Goal: Information Seeking & Learning: Learn about a topic

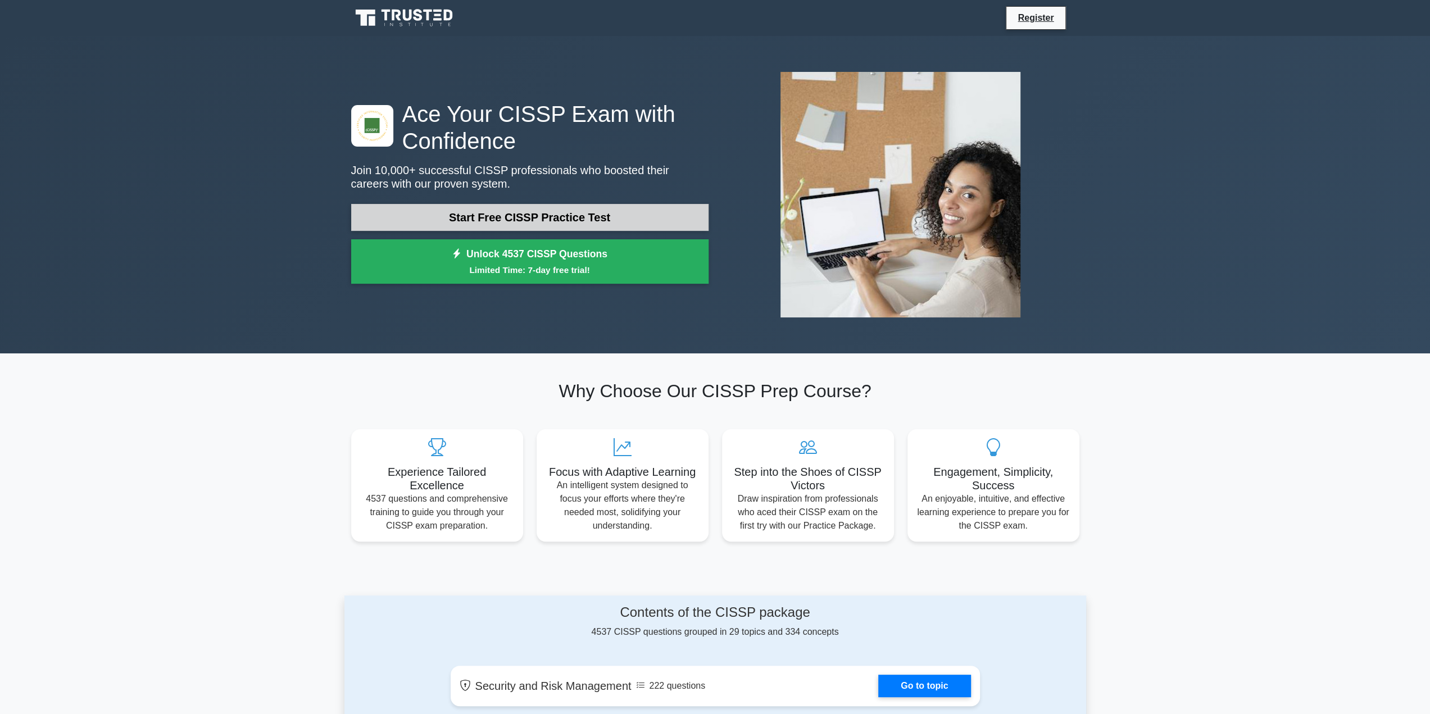
click at [548, 226] on link "Start Free CISSP Practice Test" at bounding box center [529, 217] width 357 height 27
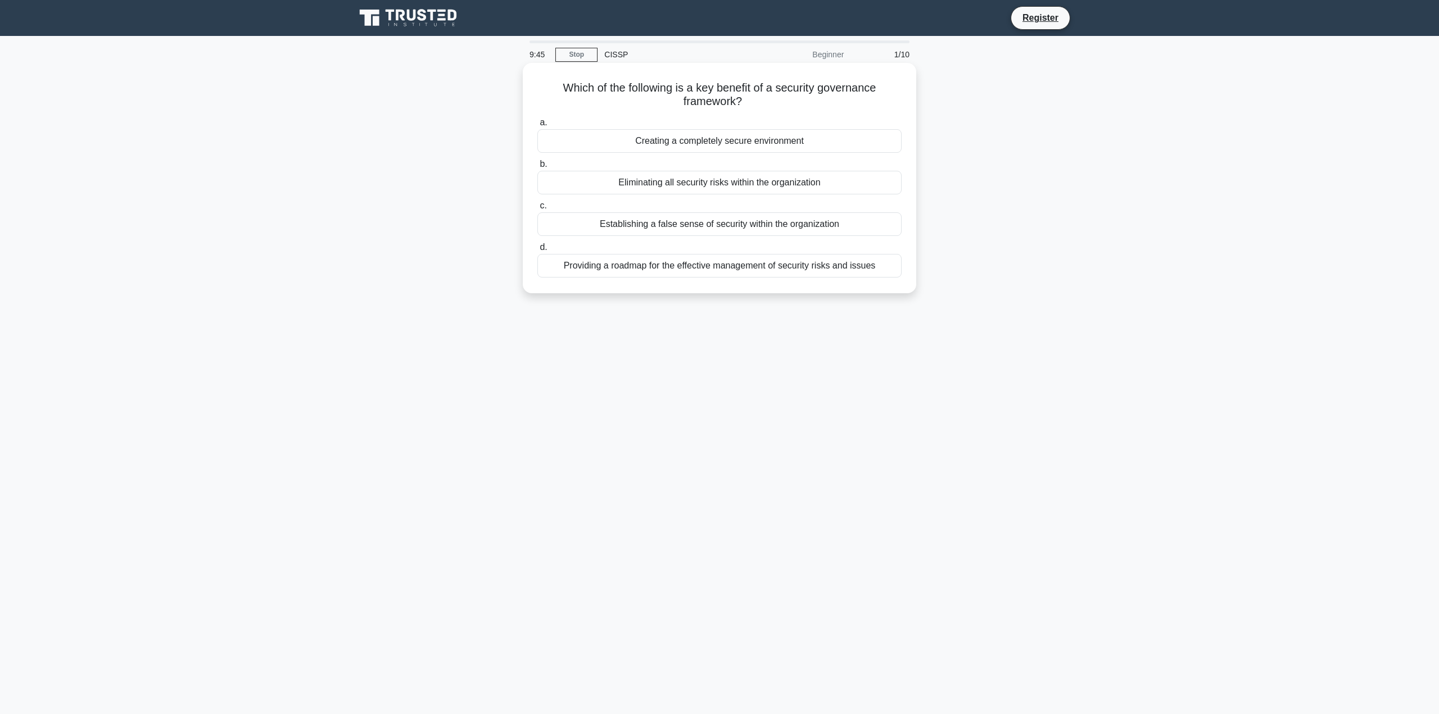
click at [704, 266] on div "Providing a roadmap for the effective management of security risks and issues" at bounding box center [719, 266] width 364 height 24
click at [537, 251] on input "d. Providing a roadmap for the effective management of security risks and issues" at bounding box center [537, 247] width 0 height 7
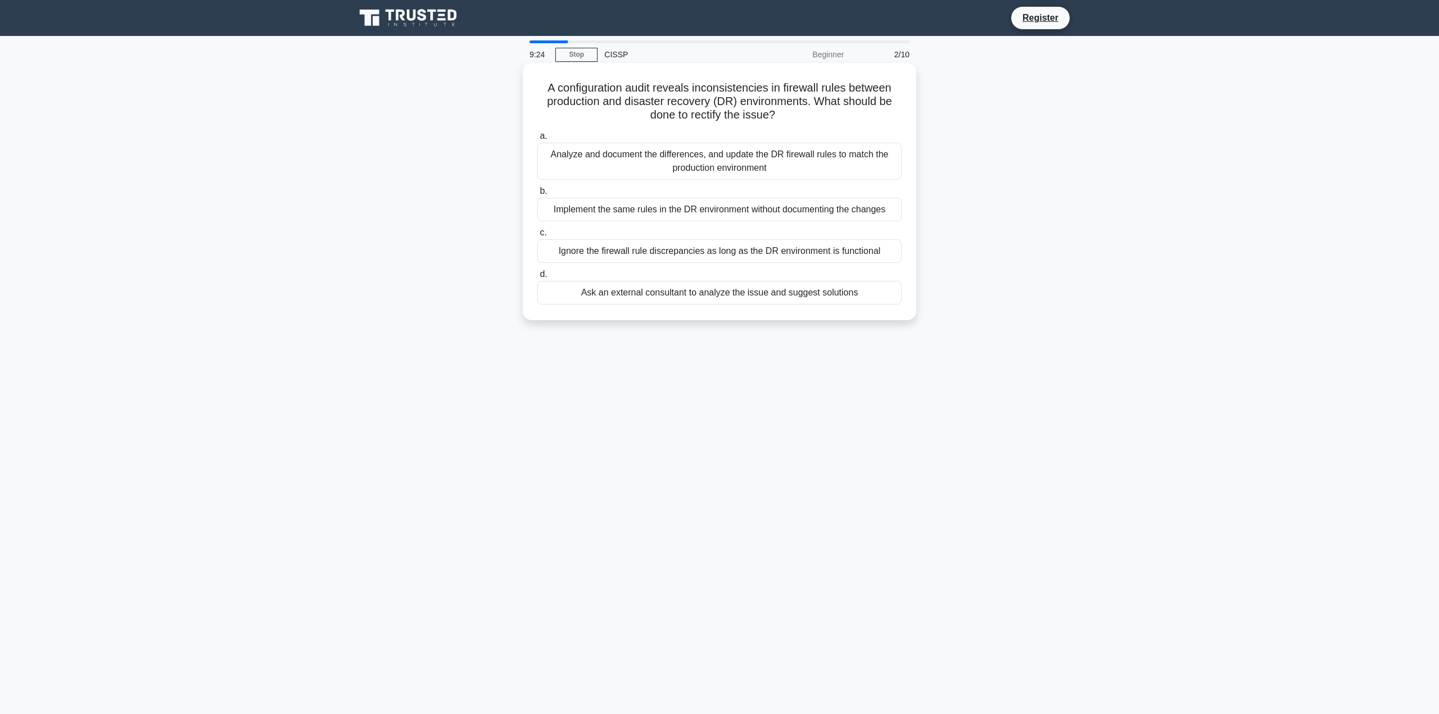
click at [875, 160] on div "Analyze and document the differences, and update the DR firewall rules to match…" at bounding box center [719, 161] width 364 height 37
click at [537, 140] on input "a. Analyze and document the differences, and update the DR [PERSON_NAME] rules …" at bounding box center [537, 136] width 0 height 7
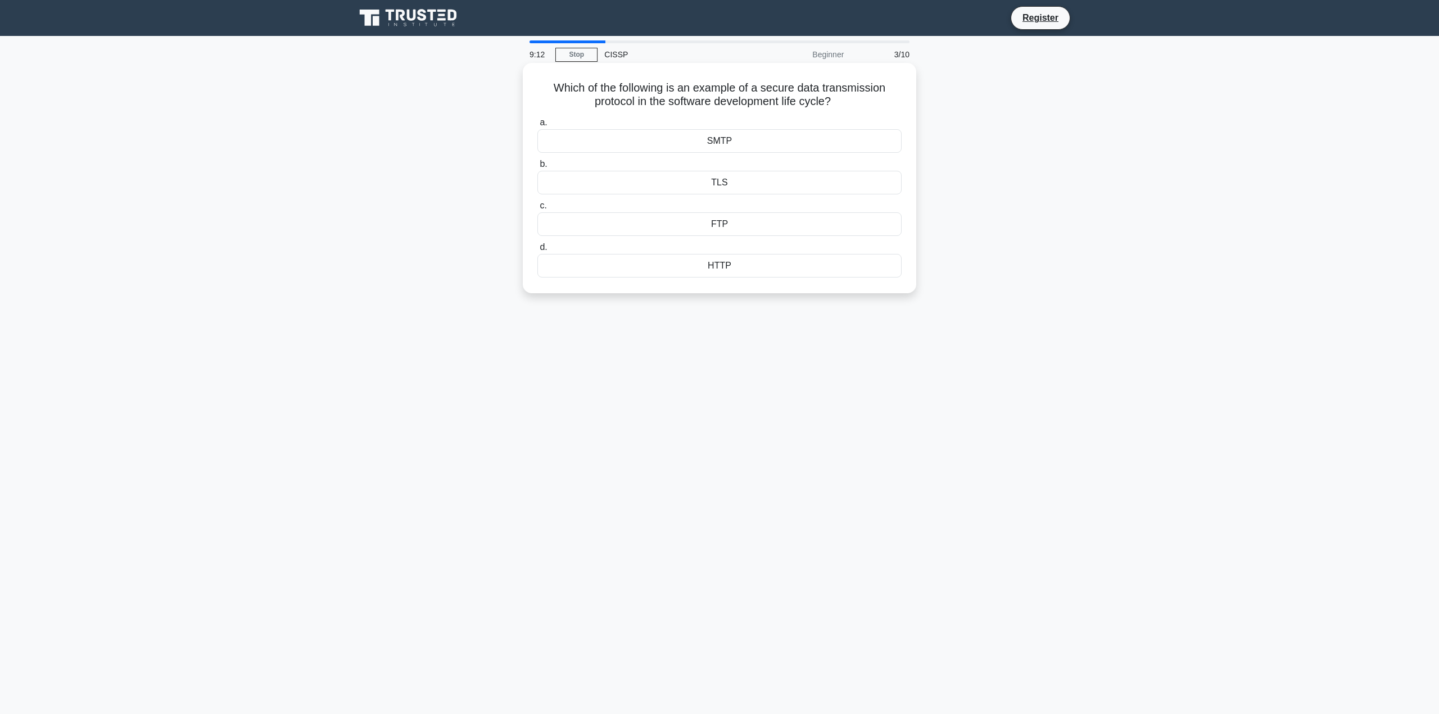
click at [606, 188] on div "TLS" at bounding box center [719, 183] width 364 height 24
click at [537, 168] on input "b. TLS" at bounding box center [537, 164] width 0 height 7
click at [629, 193] on div "Faraday cage" at bounding box center [719, 183] width 364 height 24
click at [537, 168] on input "[PERSON_NAME] cage" at bounding box center [537, 164] width 0 height 7
click at [689, 139] on div "Symmetric Key Cryptography" at bounding box center [719, 141] width 364 height 24
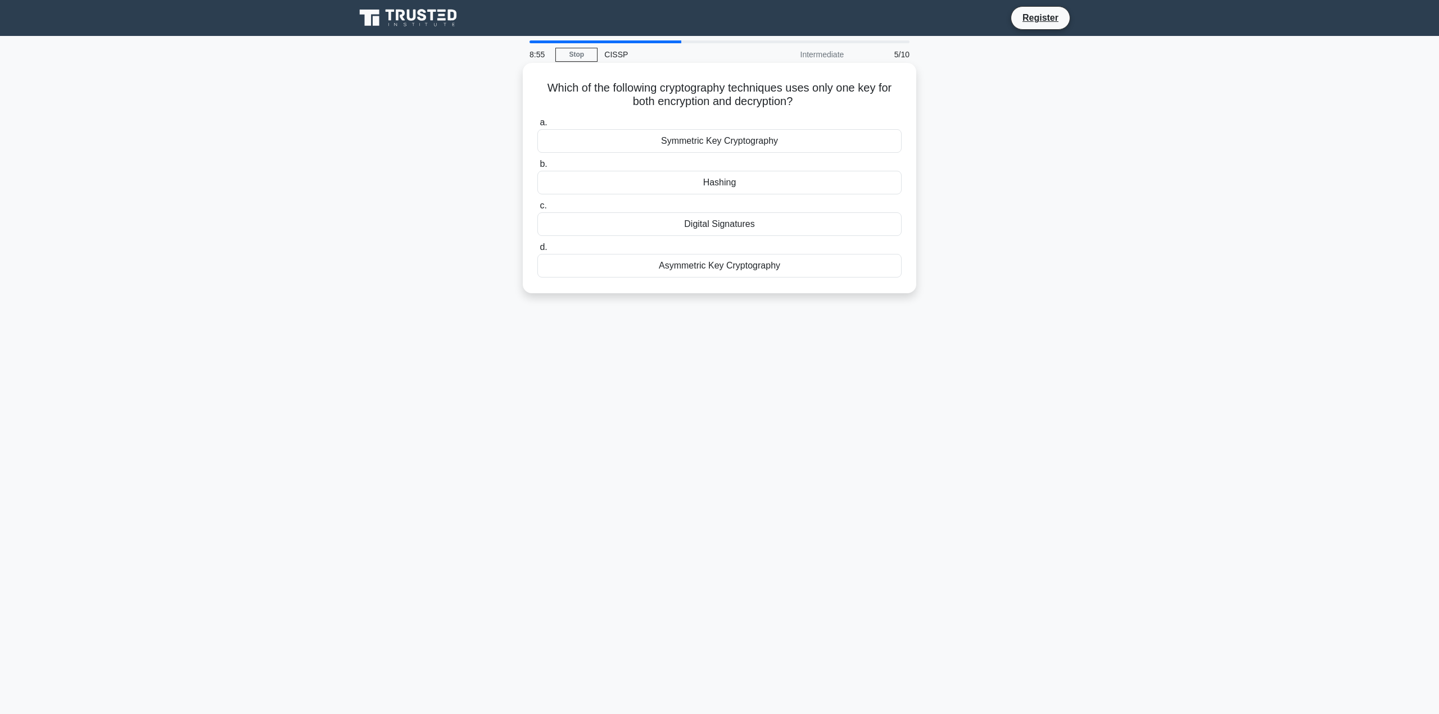
click at [537, 126] on input "a. Symmetric Key Cryptography" at bounding box center [537, 122] width 0 height 7
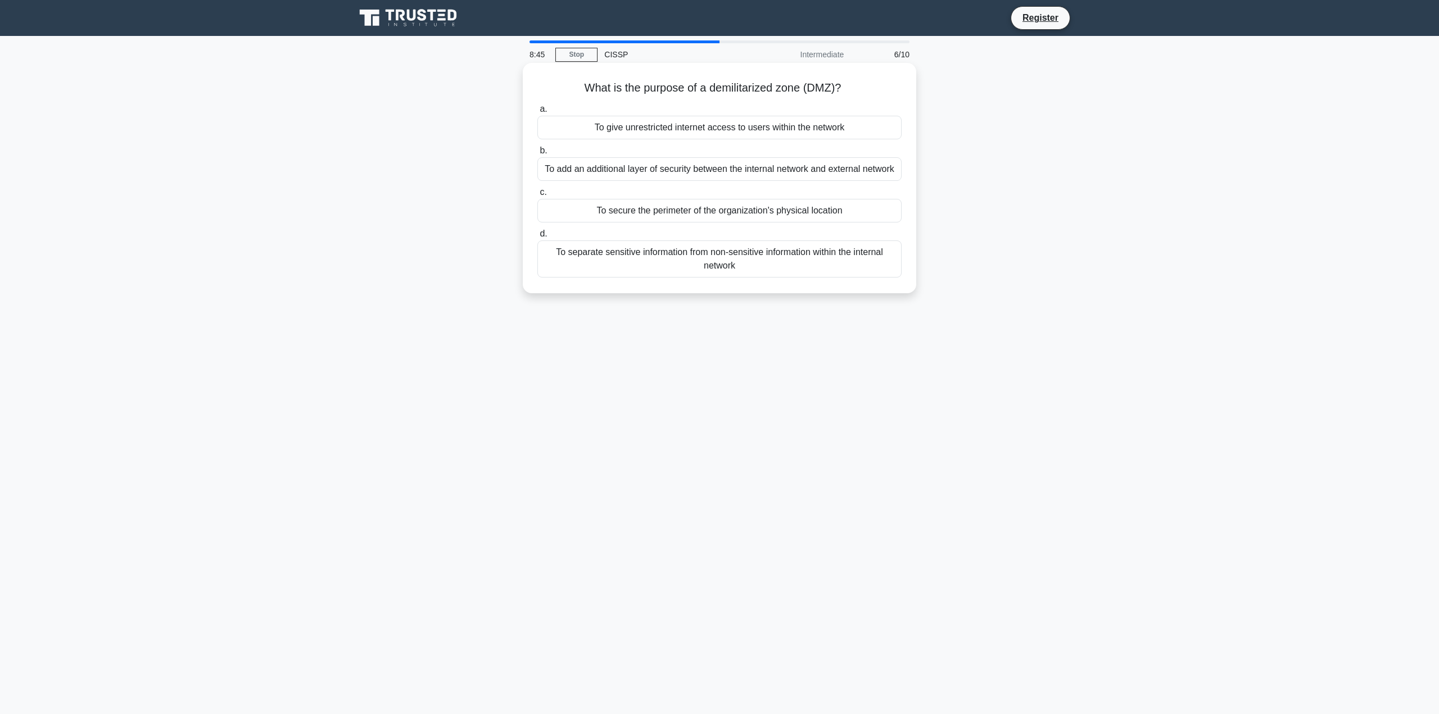
click at [691, 166] on div "To add an additional layer of security between the internal network and externa…" at bounding box center [719, 169] width 364 height 24
click at [537, 155] on input "b. To add an additional layer of security between the internal network and exte…" at bounding box center [537, 150] width 0 height 7
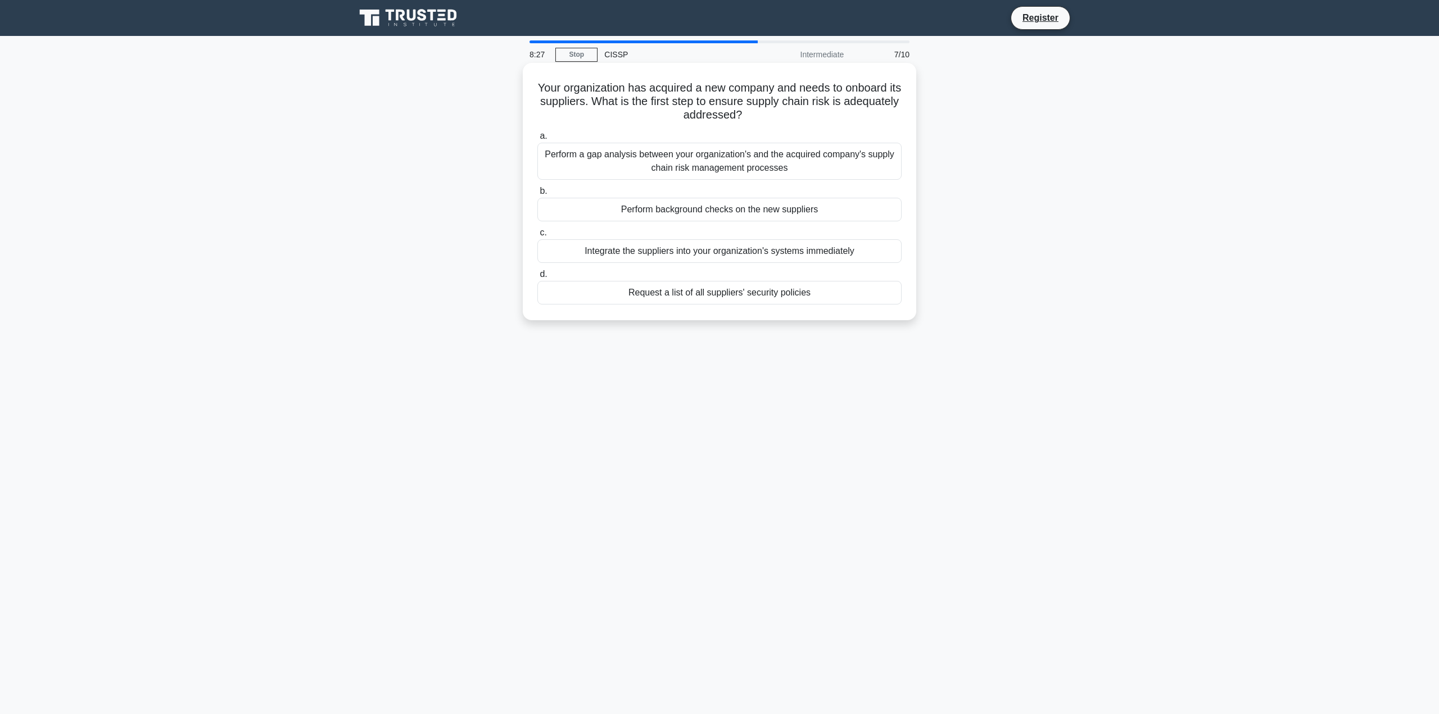
click at [727, 165] on div "Perform a gap analysis between your organization's and the acquired company's s…" at bounding box center [719, 161] width 364 height 37
click at [537, 140] on input "a. Perform a gap analysis between your organization's and the acquired company'…" at bounding box center [537, 136] width 0 height 7
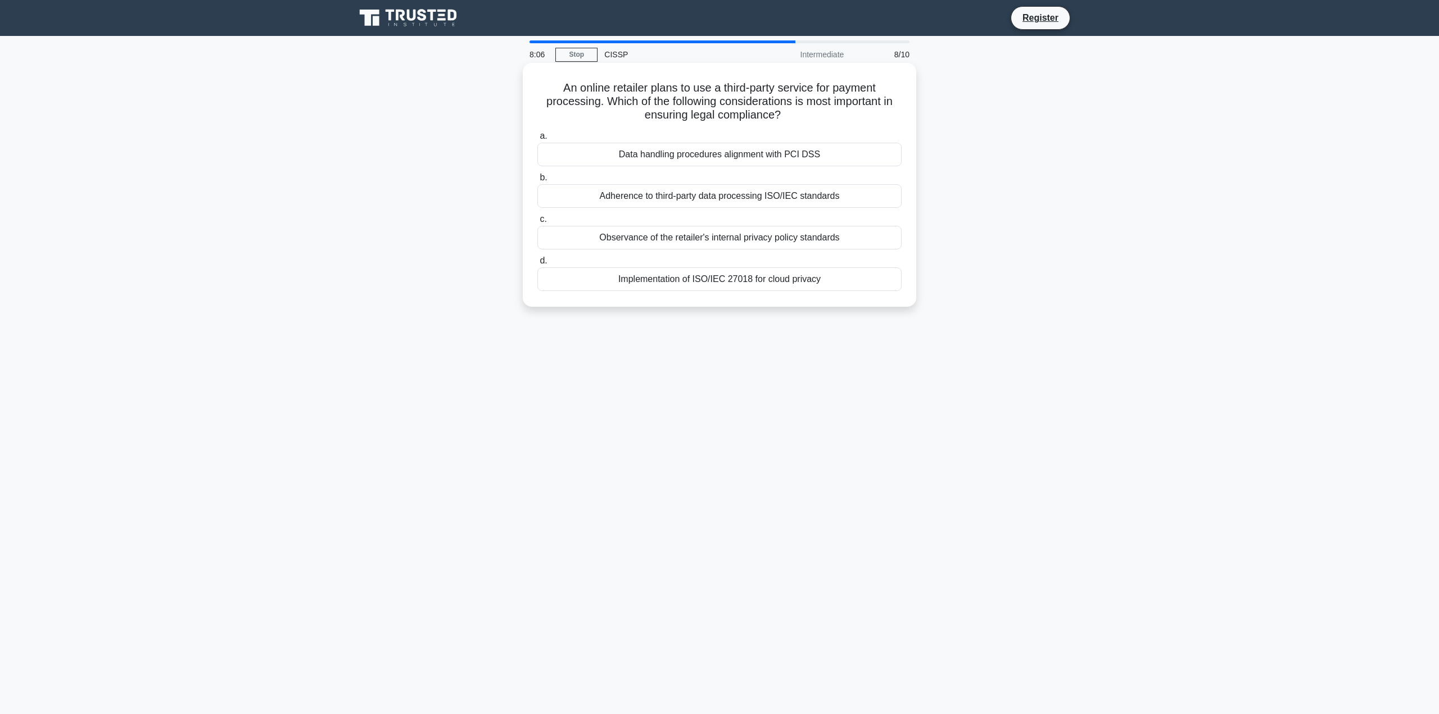
click at [721, 197] on div "Adherence to third-party data processing ISO/IEC standards" at bounding box center [719, 196] width 364 height 24
click at [537, 182] on input "b. Adherence to third-party data processing ISO/IEC standards" at bounding box center [537, 177] width 0 height 7
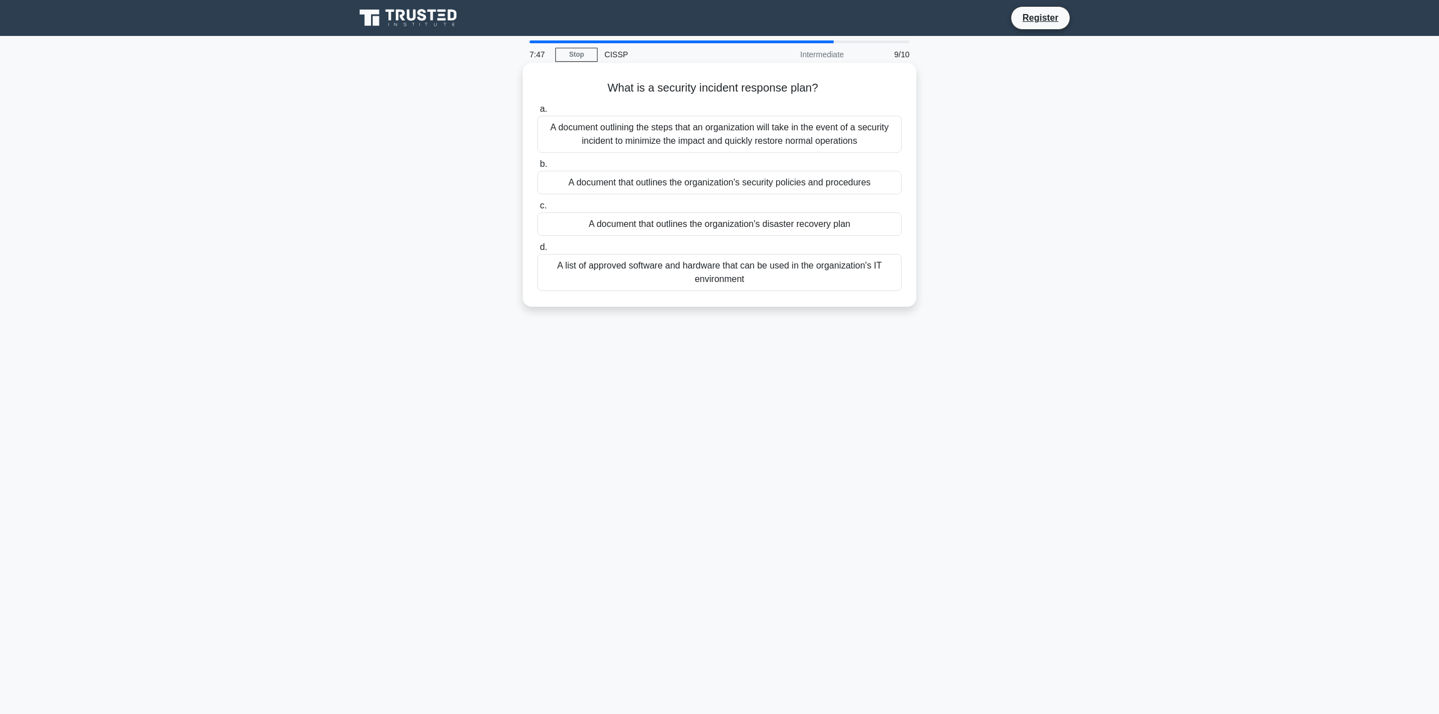
click at [771, 129] on div "A document outlining the steps that an organization will take in the event of a…" at bounding box center [719, 134] width 364 height 37
click at [537, 113] on input "a. A document outlining the steps that an organization will take in the event o…" at bounding box center [537, 109] width 0 height 7
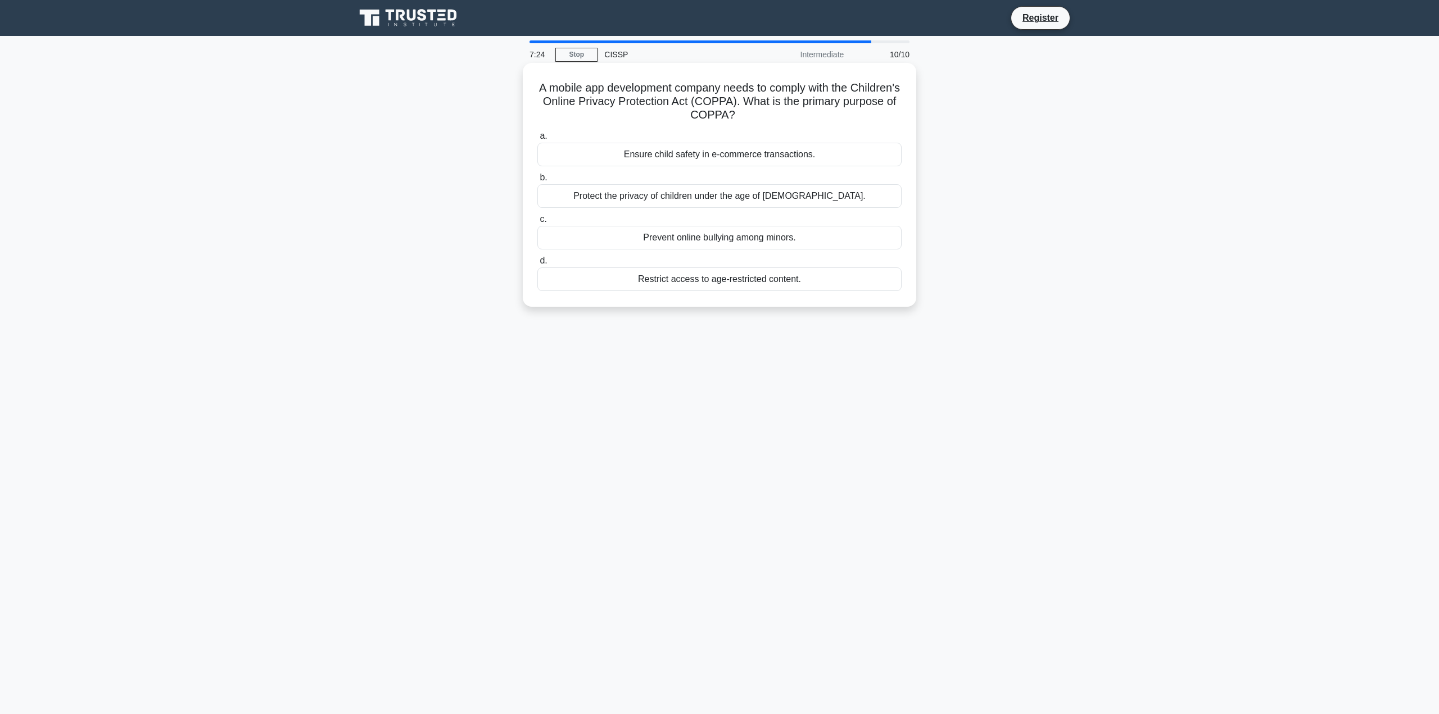
click at [735, 116] on h5 "A mobile app development company needs to comply with the Children's Online Pri…" at bounding box center [719, 102] width 366 height 42
copy h5 "COPPA"
click at [733, 203] on div "Protect the privacy of children under the age of [DEMOGRAPHIC_DATA]." at bounding box center [719, 196] width 364 height 24
click at [537, 182] on input "b. Protect the privacy of children under the age of [DEMOGRAPHIC_DATA]." at bounding box center [537, 177] width 0 height 7
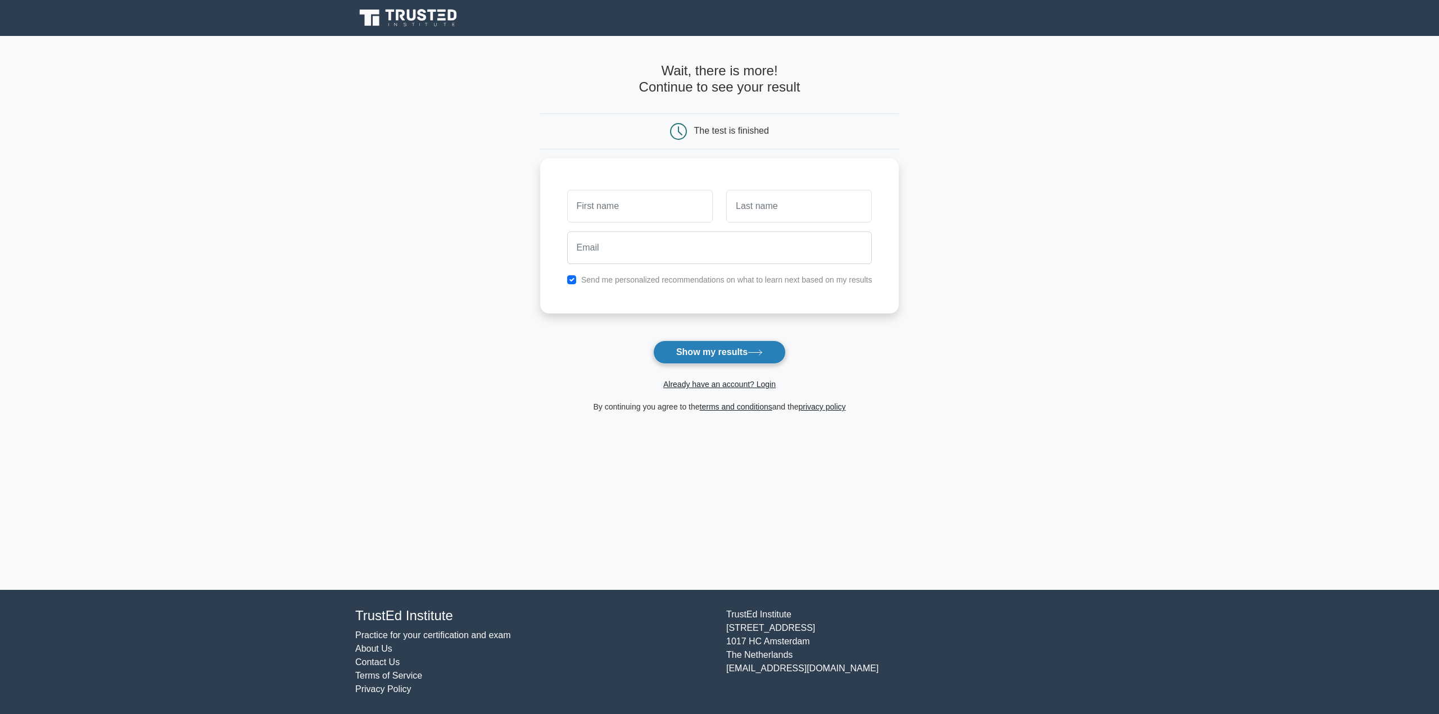
click at [712, 356] on button "Show my results" at bounding box center [719, 353] width 133 height 24
type input "a"
click at [767, 222] on div at bounding box center [798, 204] width 159 height 42
click at [769, 208] on input "text" at bounding box center [799, 203] width 146 height 33
type input "a"
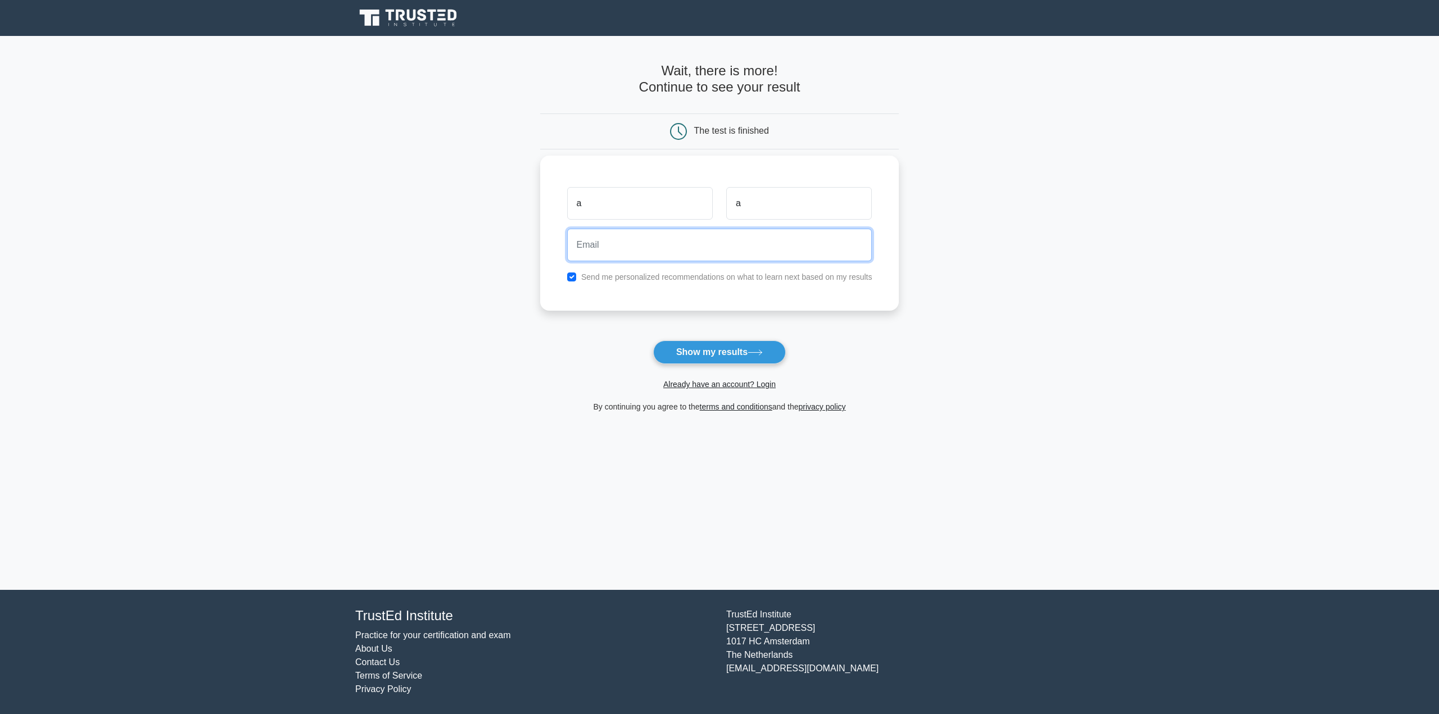
click at [746, 237] on input "email" at bounding box center [719, 245] width 305 height 33
click at [739, 337] on form "Wait, there is more! Continue to see your result The test is finished a a a" at bounding box center [719, 238] width 359 height 351
click at [739, 342] on button "Show my results" at bounding box center [719, 353] width 133 height 24
click at [680, 242] on input "a" at bounding box center [719, 245] width 305 height 33
type input "a@o2.pl"
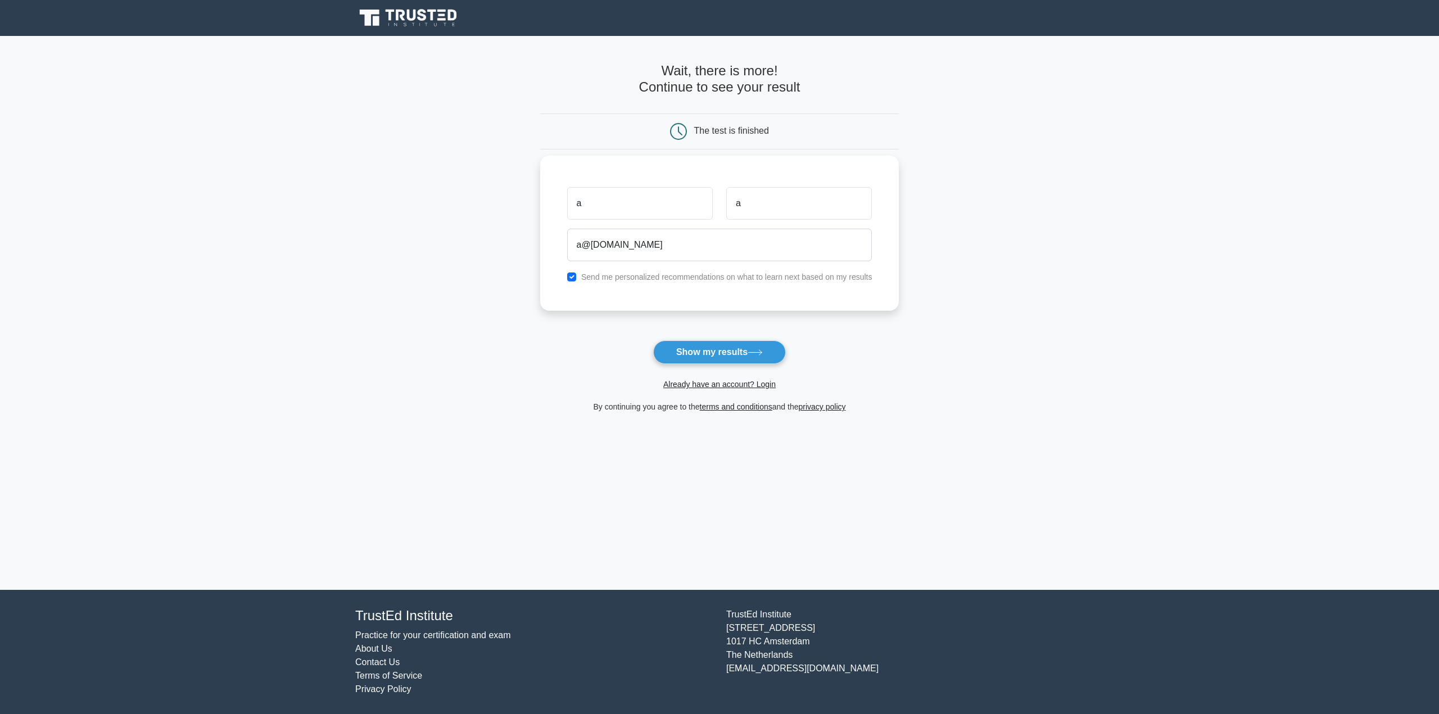
click at [721, 276] on label "Send me personalized recommendations on what to learn next based on my results" at bounding box center [726, 277] width 291 height 9
click at [573, 276] on input "checkbox" at bounding box center [571, 277] width 9 height 9
checkbox input "false"
click at [695, 345] on button "Show my results" at bounding box center [719, 353] width 133 height 24
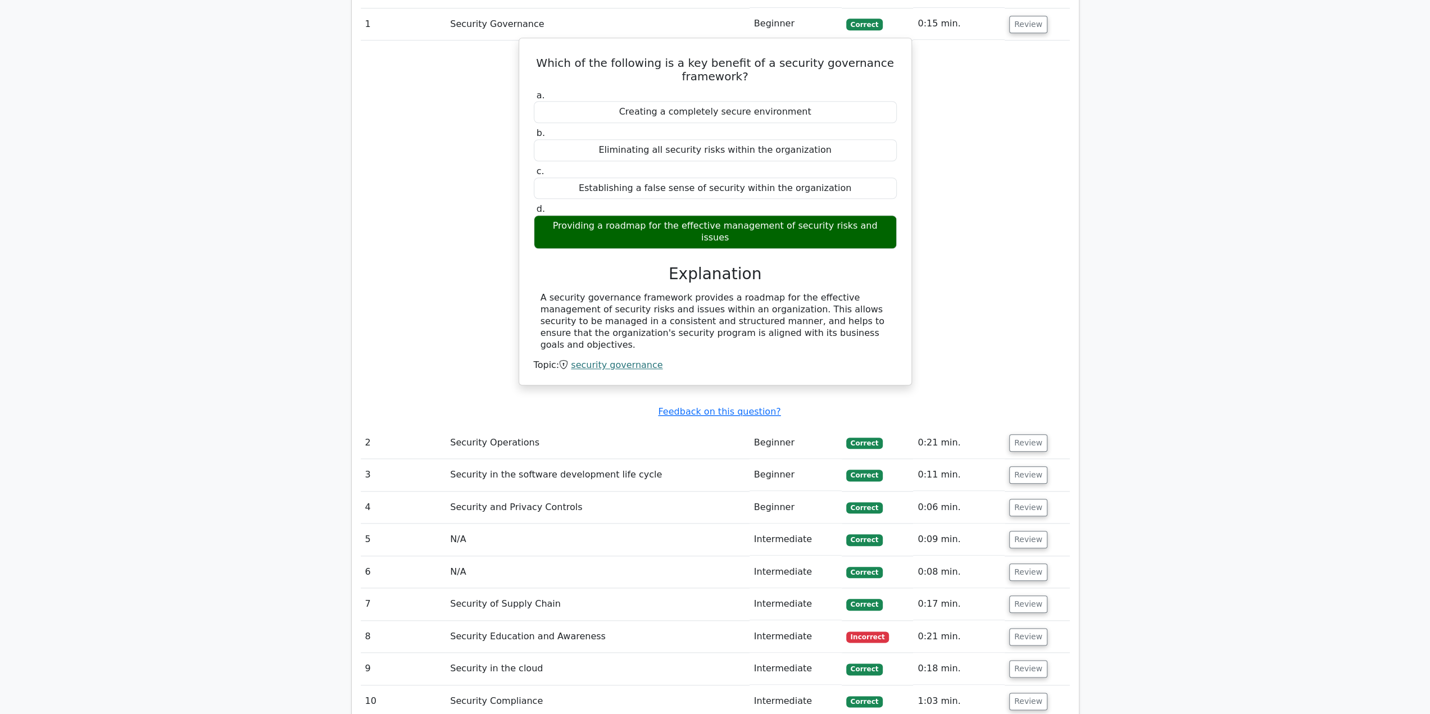
scroll to position [1124, 0]
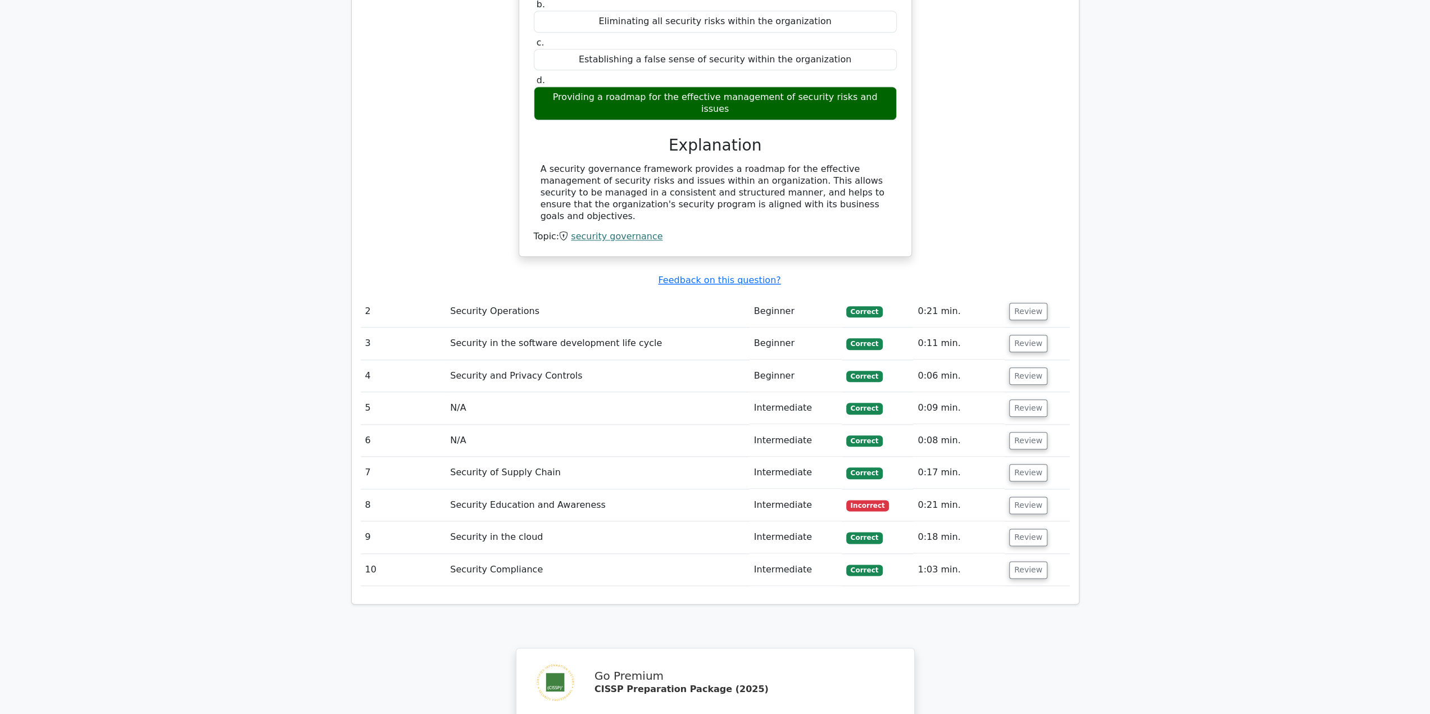
click at [532, 490] on td "Security Education and Awareness" at bounding box center [598, 506] width 304 height 32
click at [1039, 497] on button "Review" at bounding box center [1028, 505] width 38 height 17
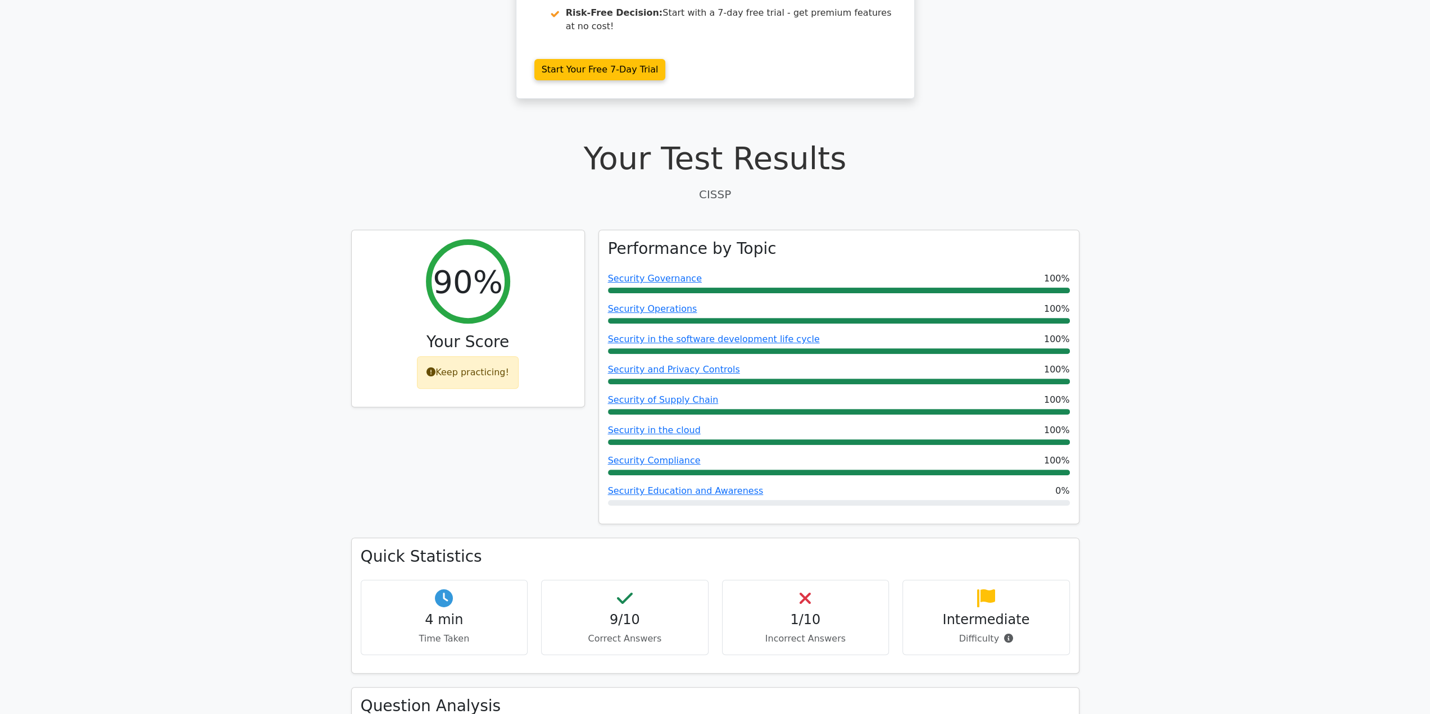
scroll to position [225, 0]
